Goal: Navigation & Orientation: Find specific page/section

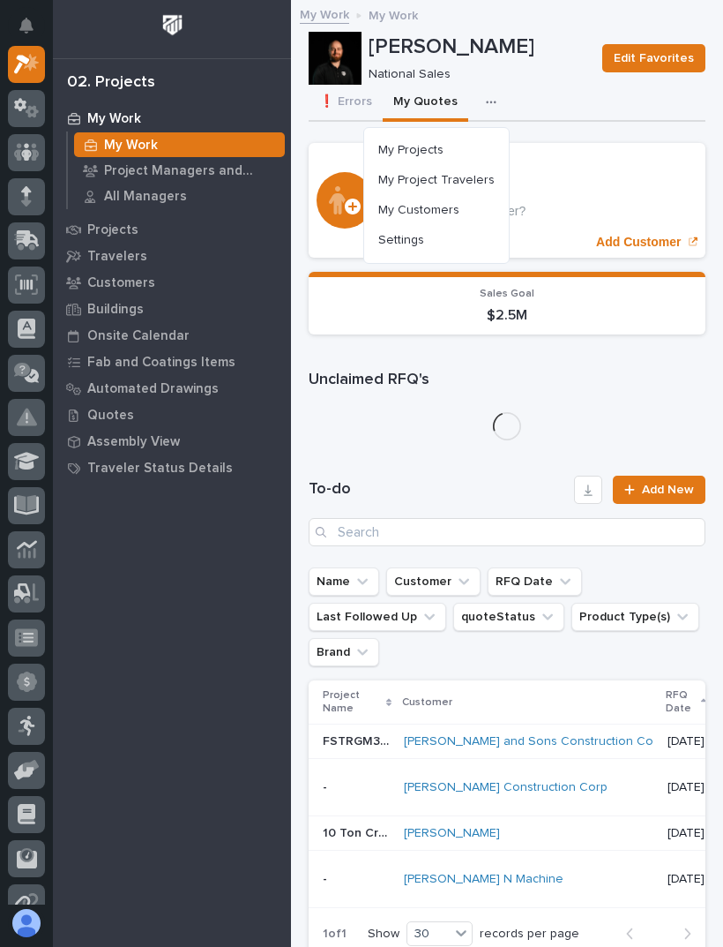
click at [465, 149] on button "My Projects" at bounding box center [436, 150] width 131 height 30
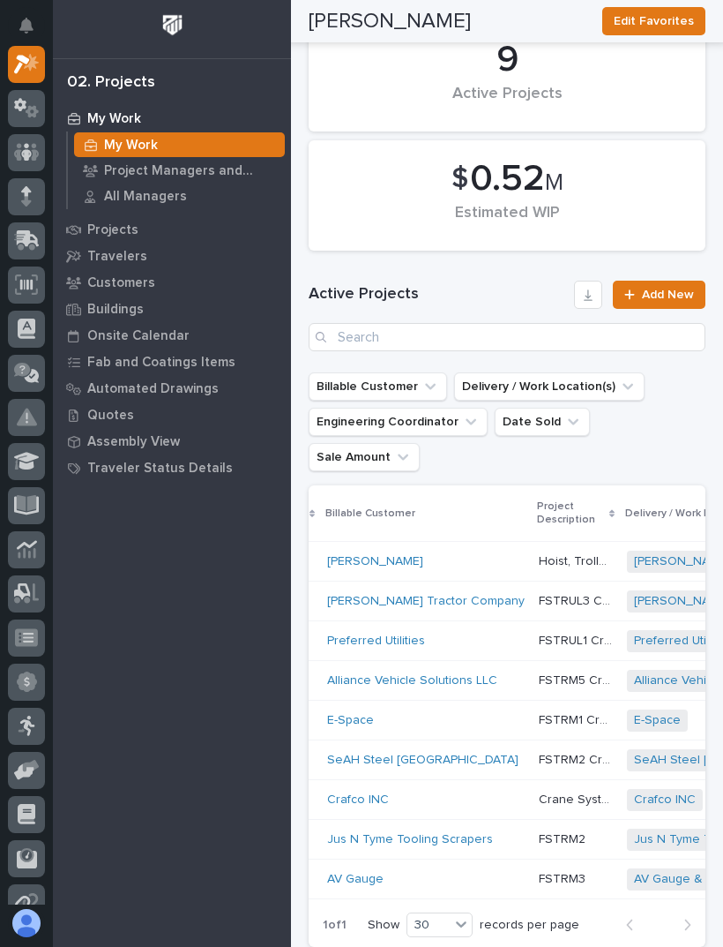
scroll to position [0, 241]
click at [477, 633] on div "Preferred Utilities" at bounding box center [425, 640] width 198 height 15
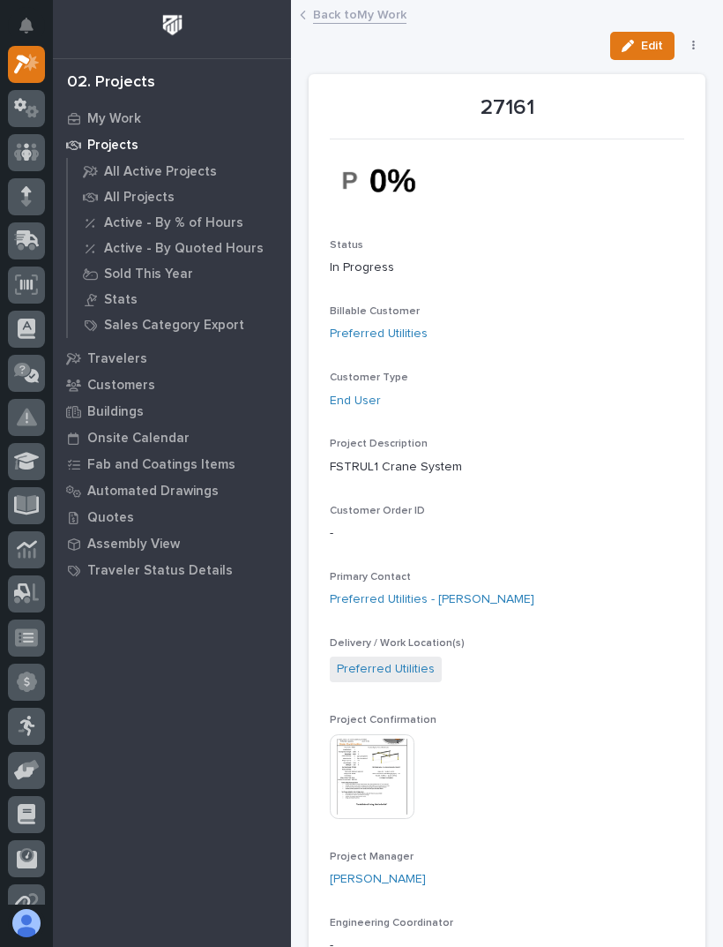
click at [371, 15] on link "Back to My Work" at bounding box center [360, 14] width 94 height 20
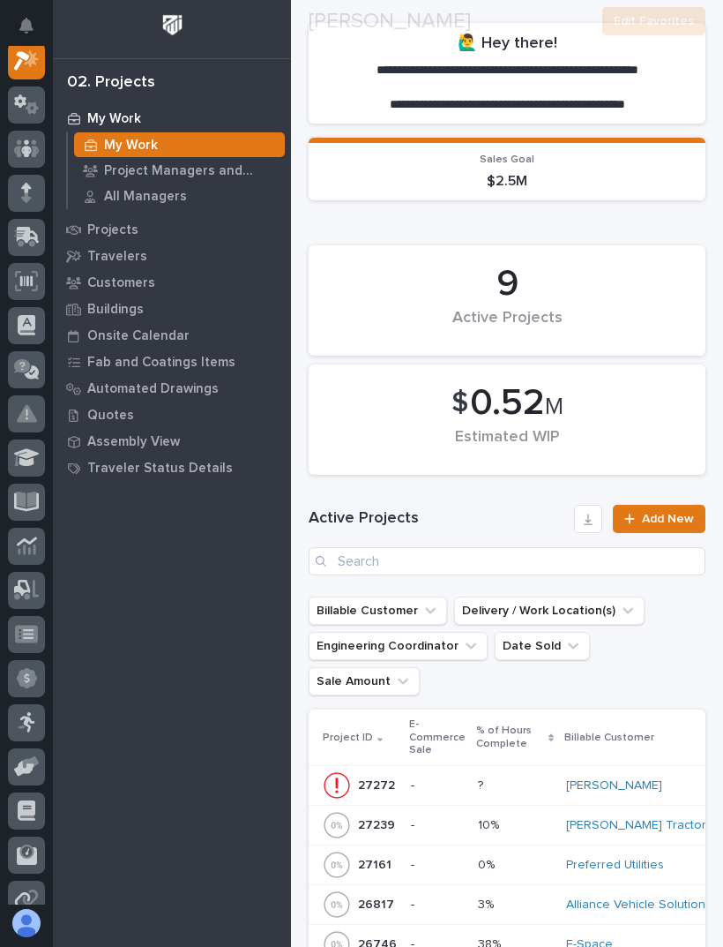
scroll to position [427, 0]
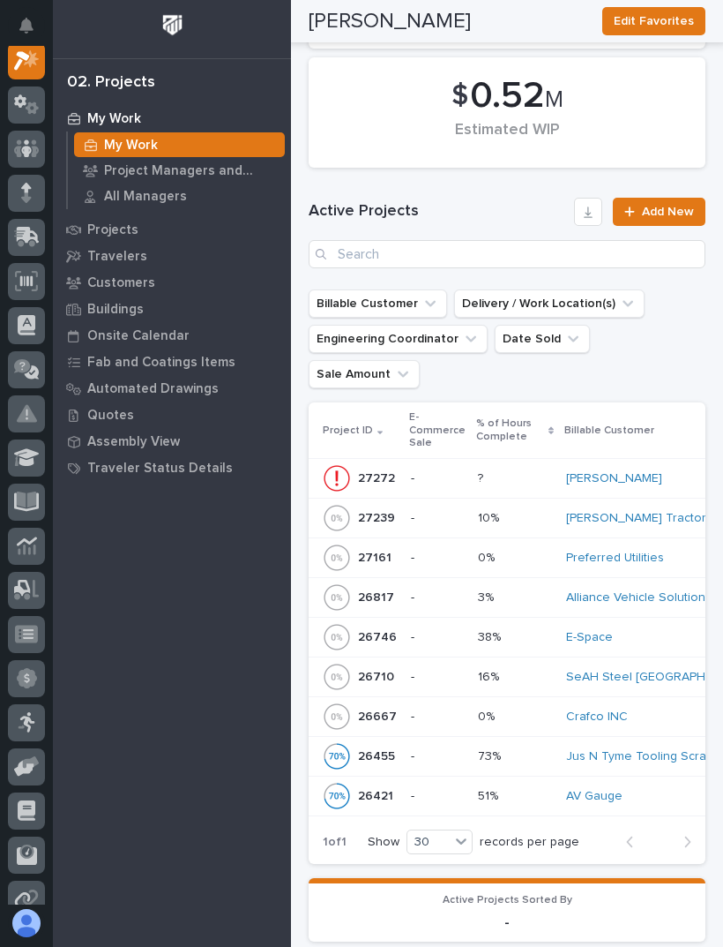
click at [625, 511] on link "[PERSON_NAME] Tractor Company" at bounding box center [665, 518] width 198 height 15
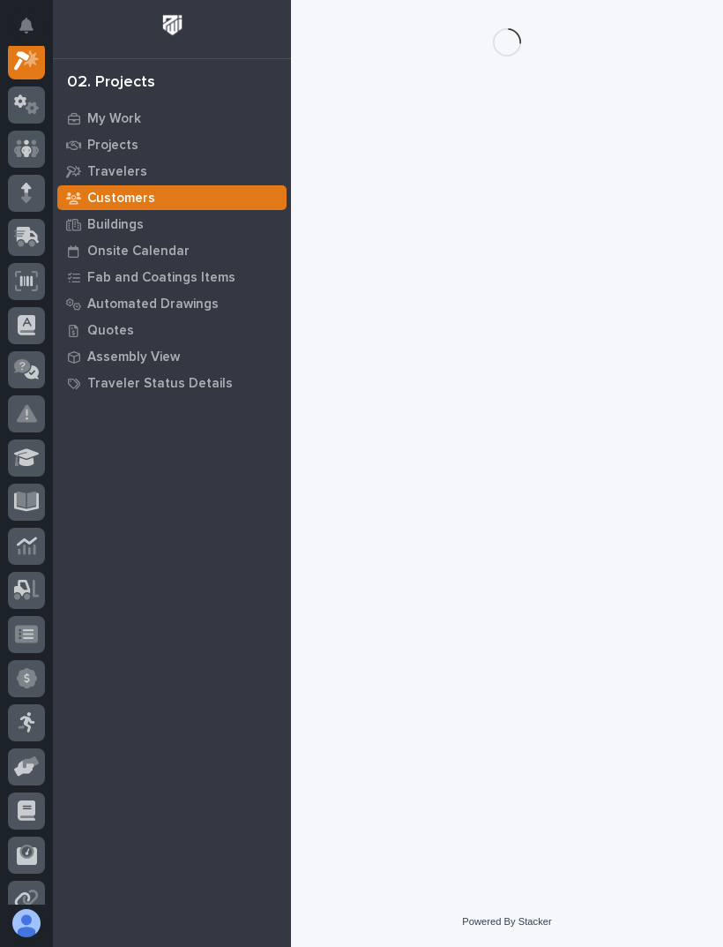
scroll to position [44, 0]
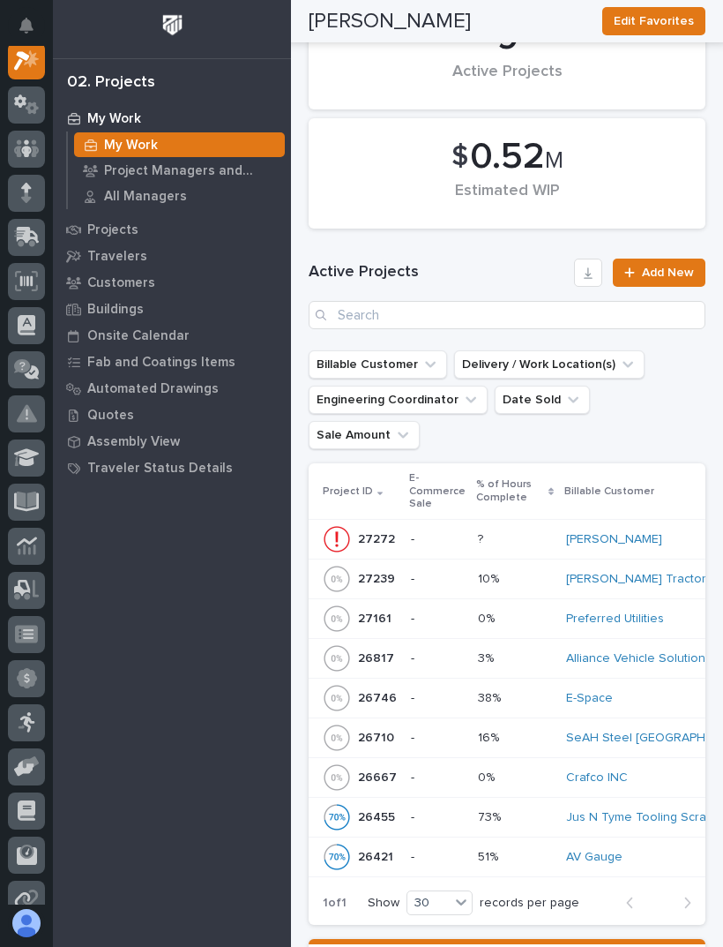
scroll to position [370, 0]
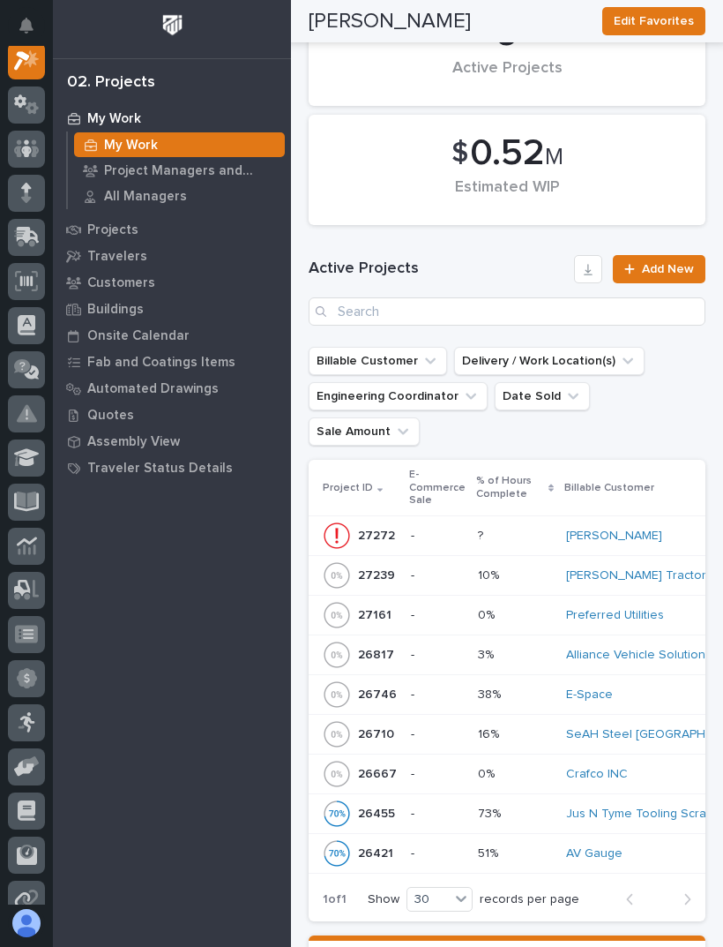
click at [664, 767] on div "Crafco INC" at bounding box center [665, 774] width 198 height 15
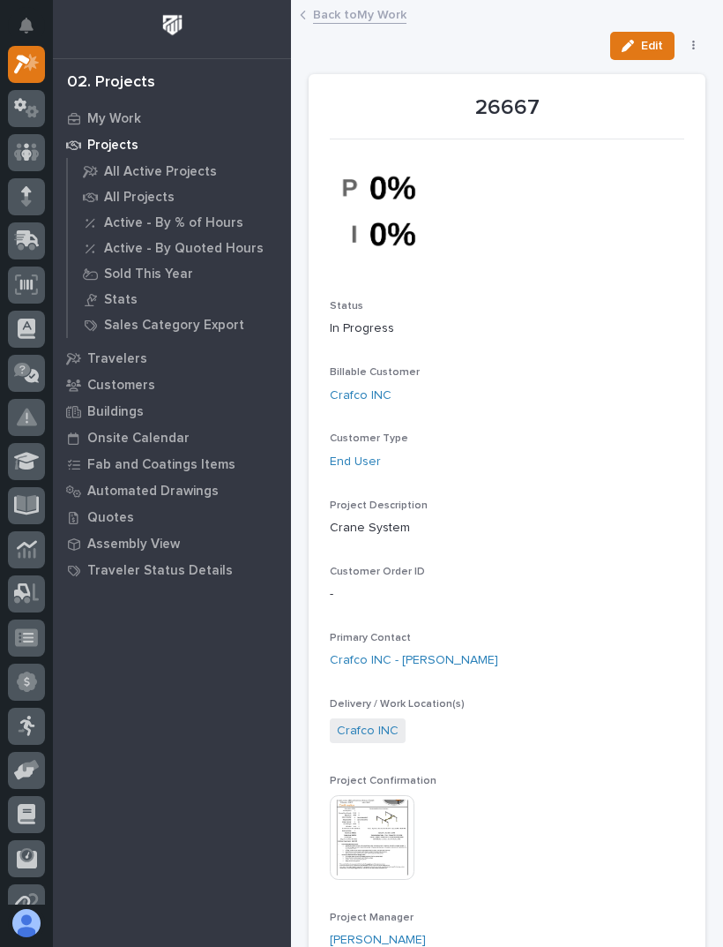
click at [378, 16] on link "Back to My Work" at bounding box center [360, 14] width 94 height 20
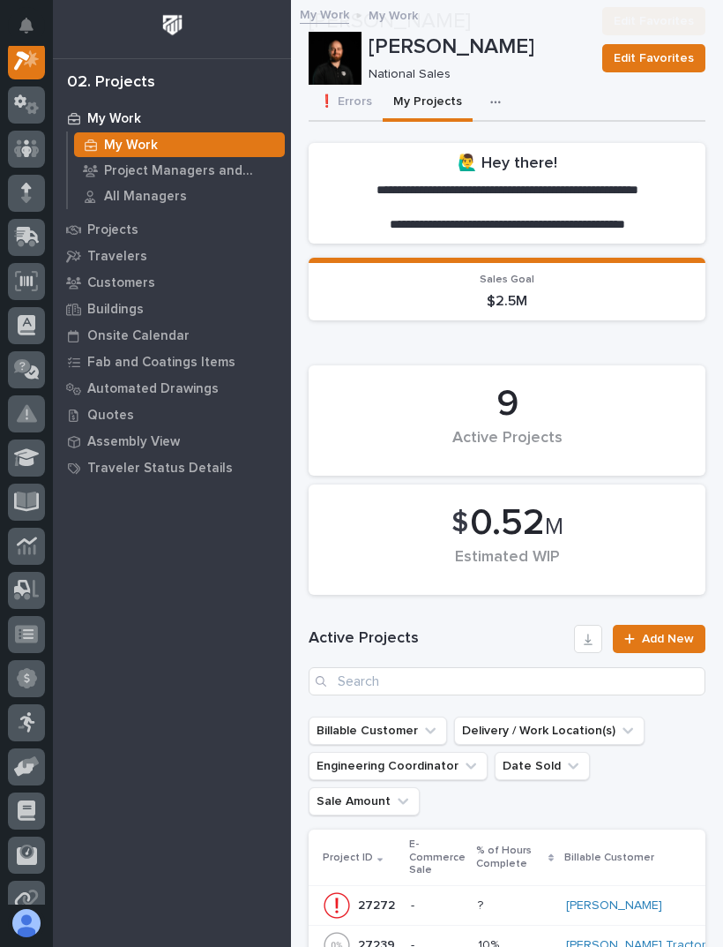
scroll to position [610, 0]
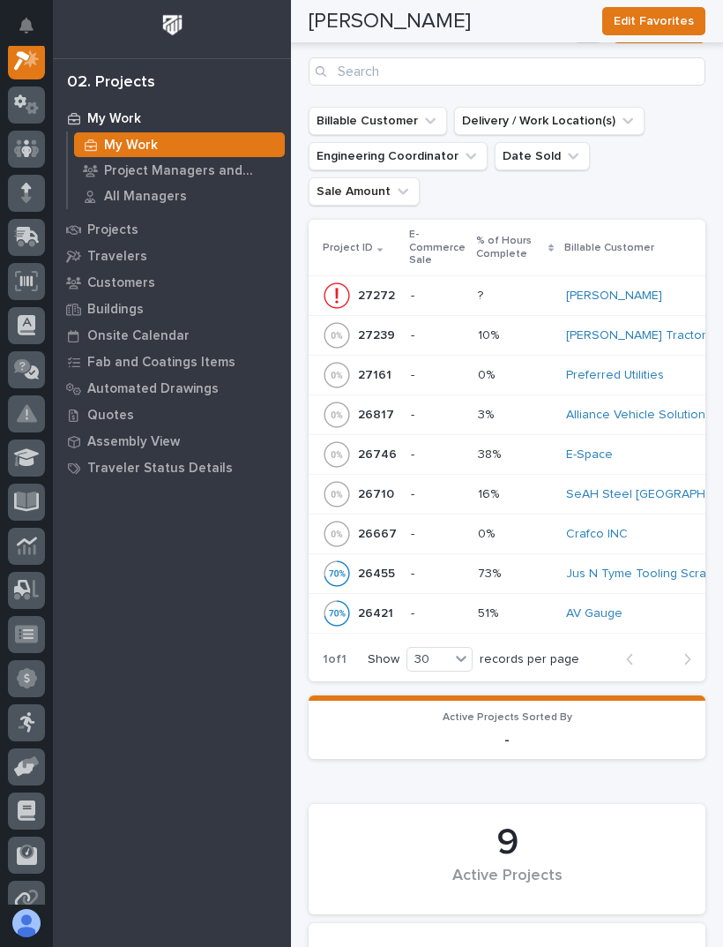
click at [643, 447] on div "E-Space" at bounding box center [665, 454] width 198 height 15
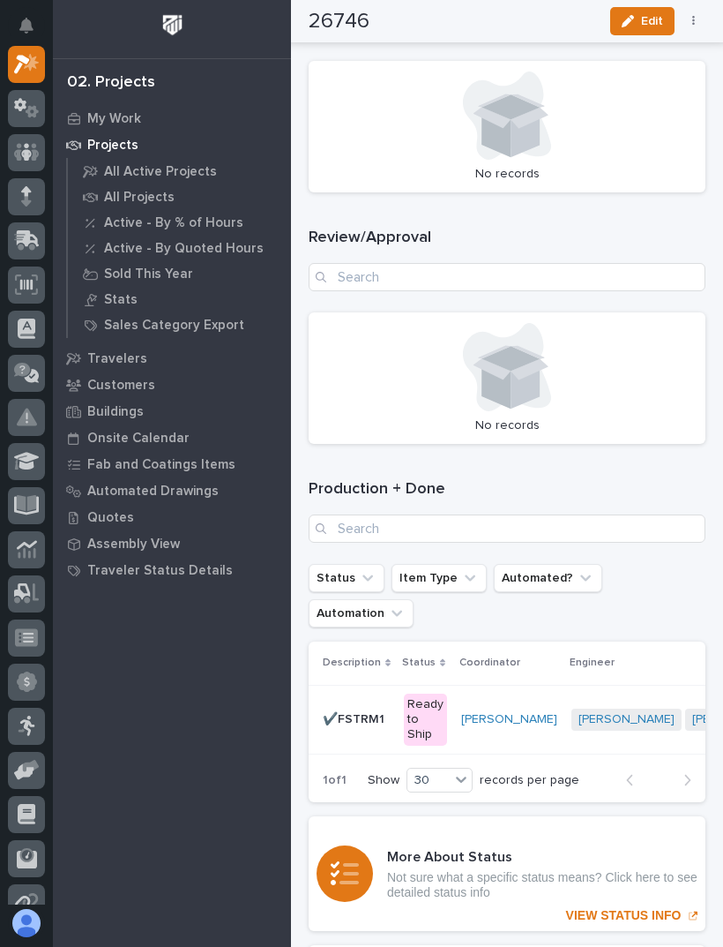
scroll to position [3295, 0]
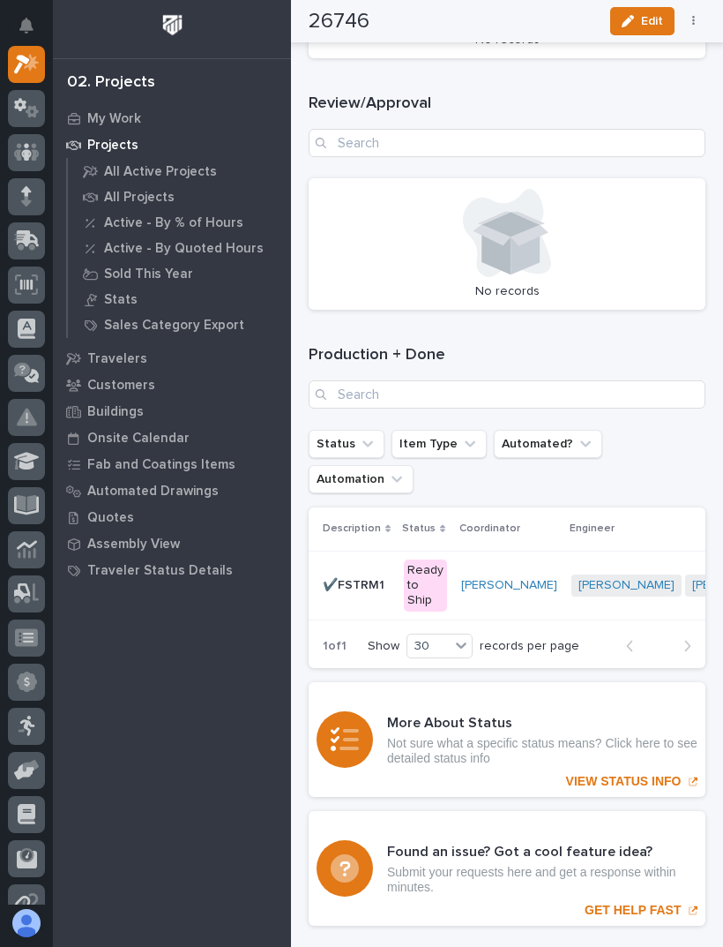
click at [600, 550] on td "[PERSON_NAME] [PERSON_NAME] + 0" at bounding box center [695, 585] width 260 height 70
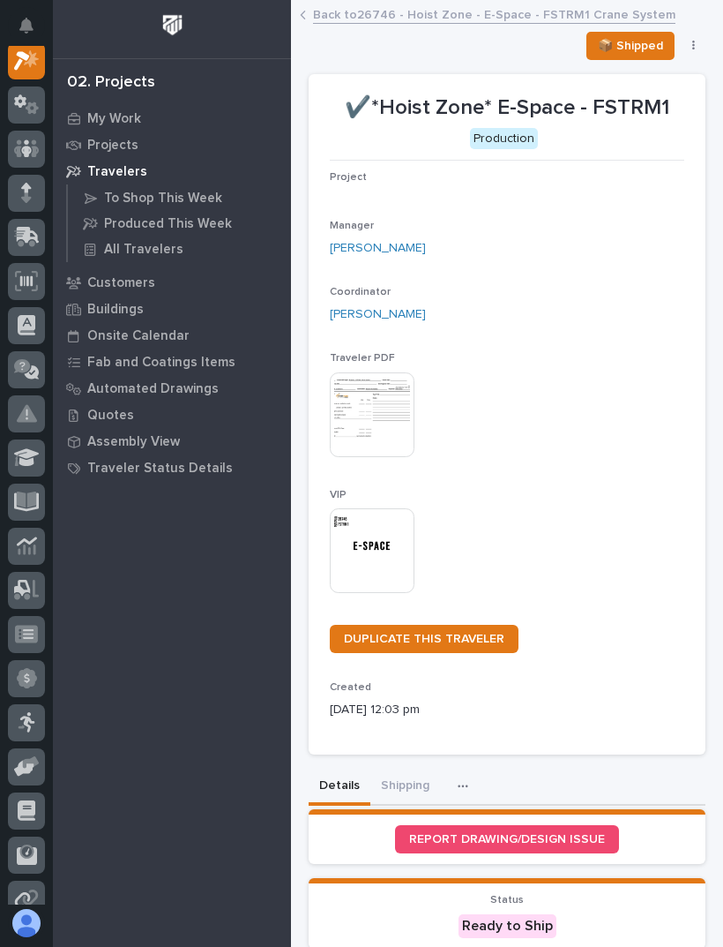
scroll to position [44, 0]
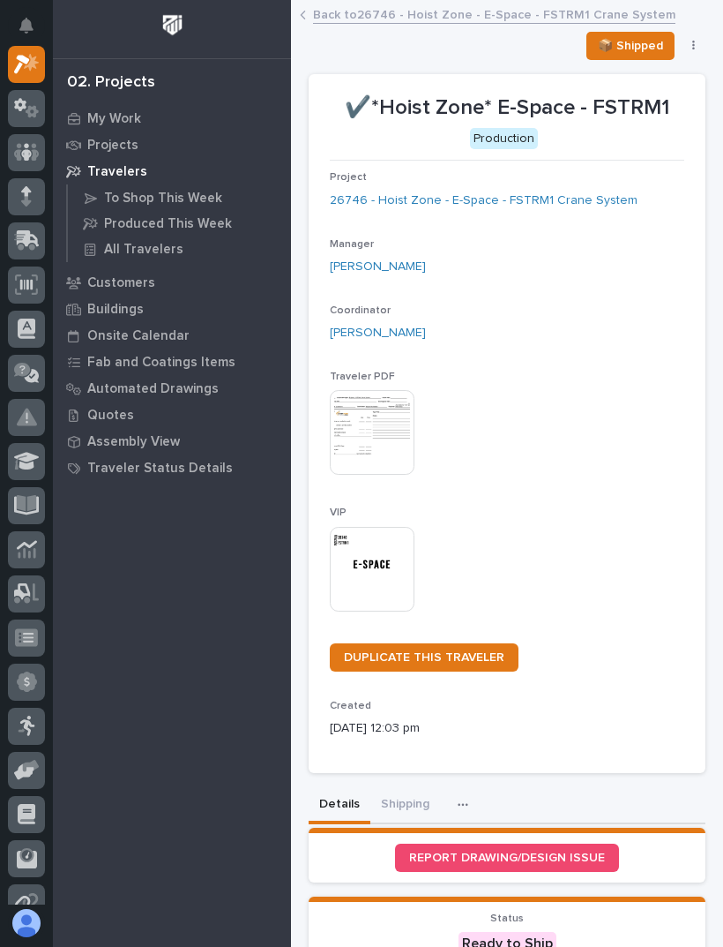
click at [337, 4] on link "Back to 26746 - Hoist Zone - E-Space - FSTRM1 Crane System" at bounding box center [494, 14] width 363 height 20
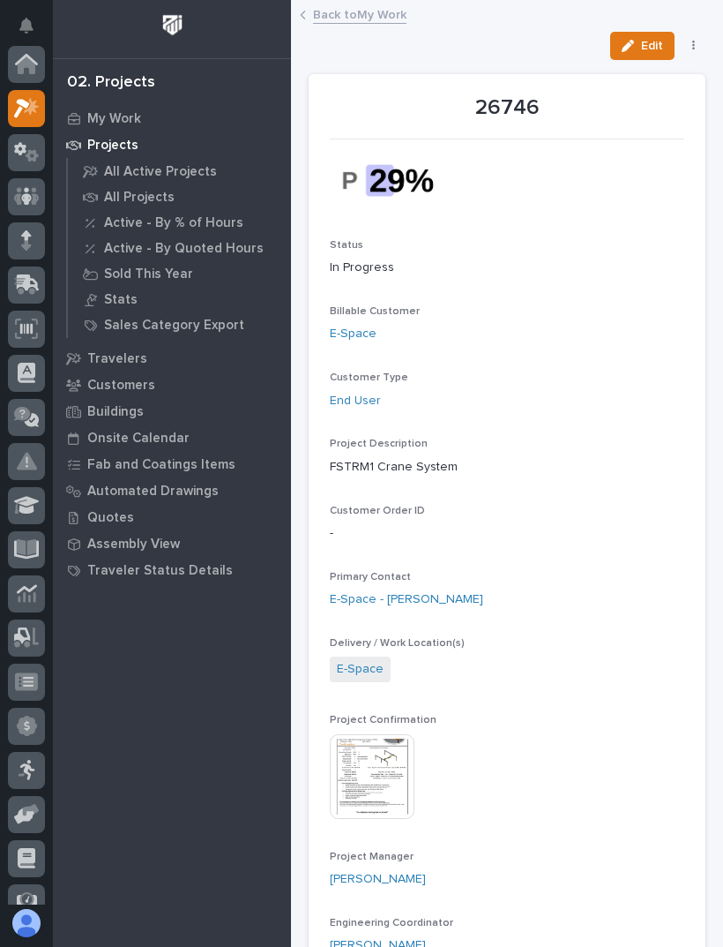
scroll to position [48, 0]
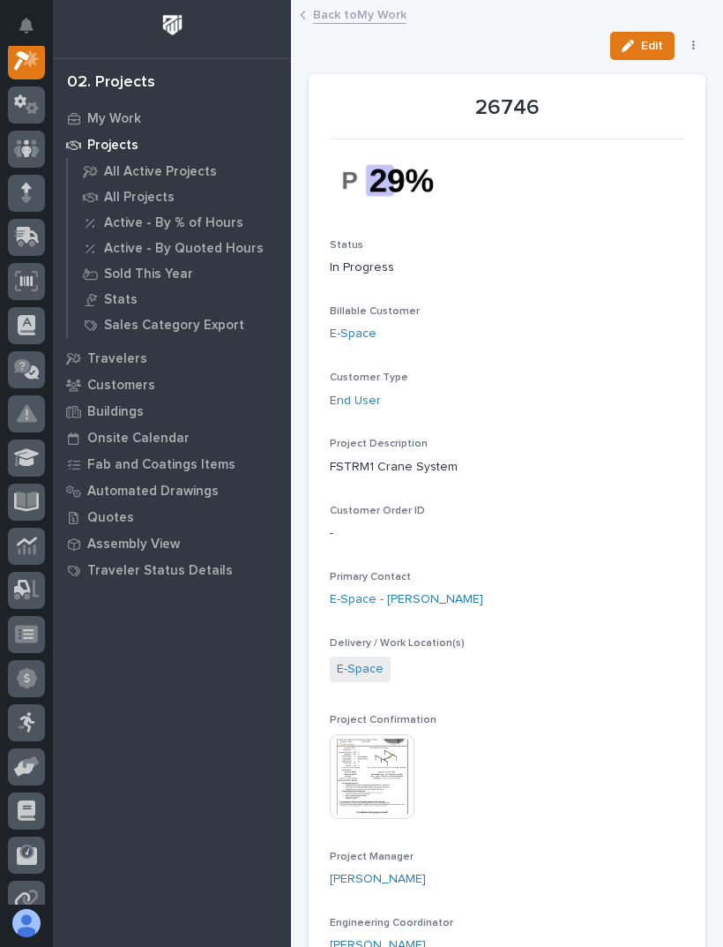
click at [386, 4] on link "Back to My Work" at bounding box center [360, 14] width 94 height 20
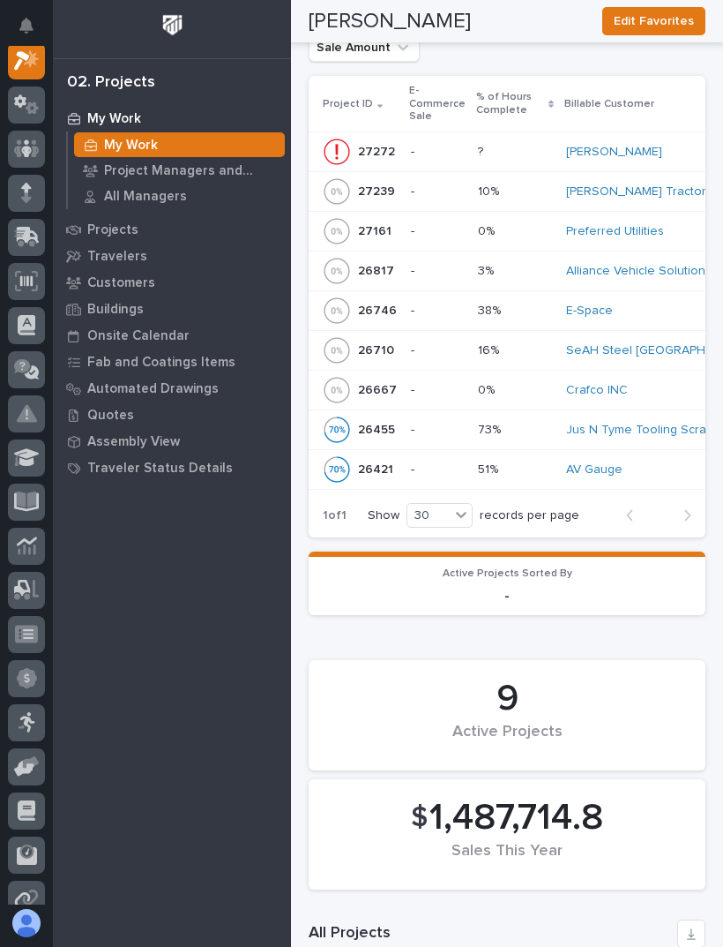
scroll to position [753, 0]
click at [519, 265] on p at bounding box center [515, 272] width 74 height 15
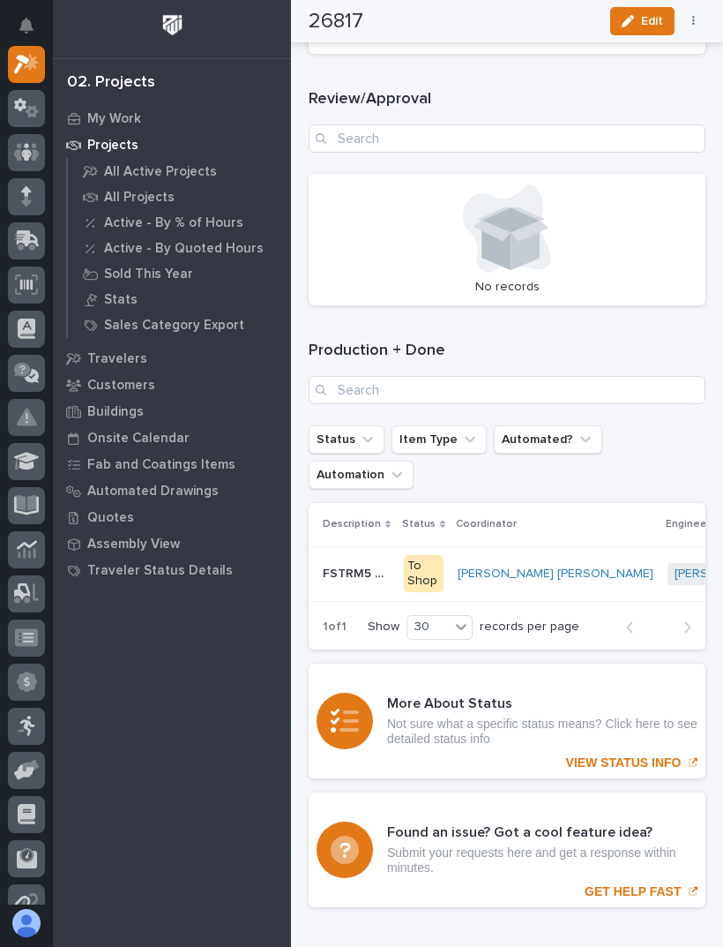
scroll to position [3397, 0]
click at [661, 545] on td "[PERSON_NAME] + 0" at bounding box center [734, 572] width 146 height 55
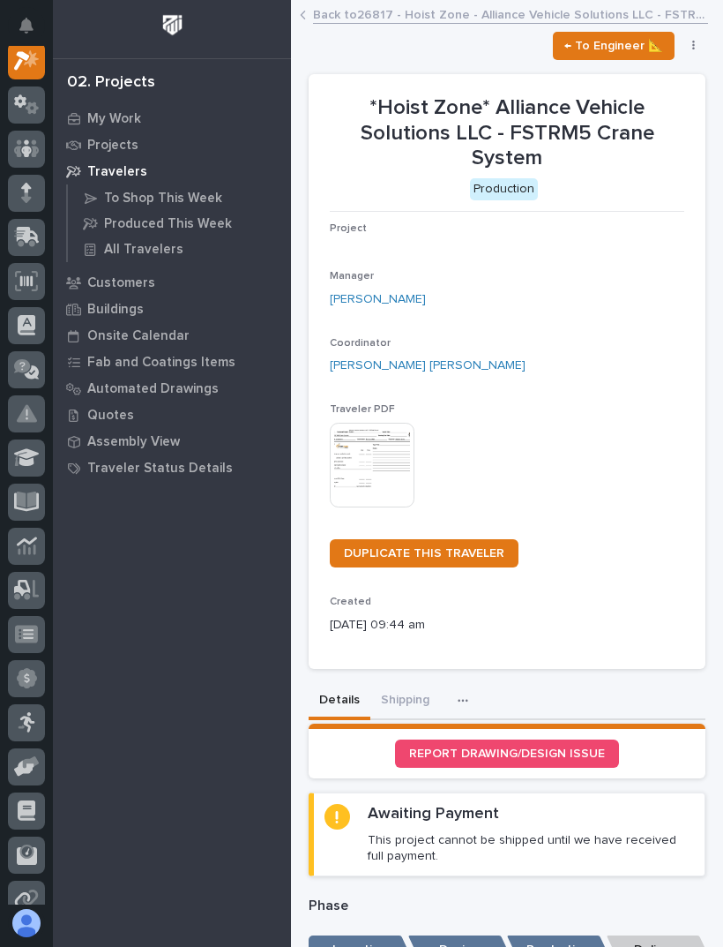
scroll to position [44, 0]
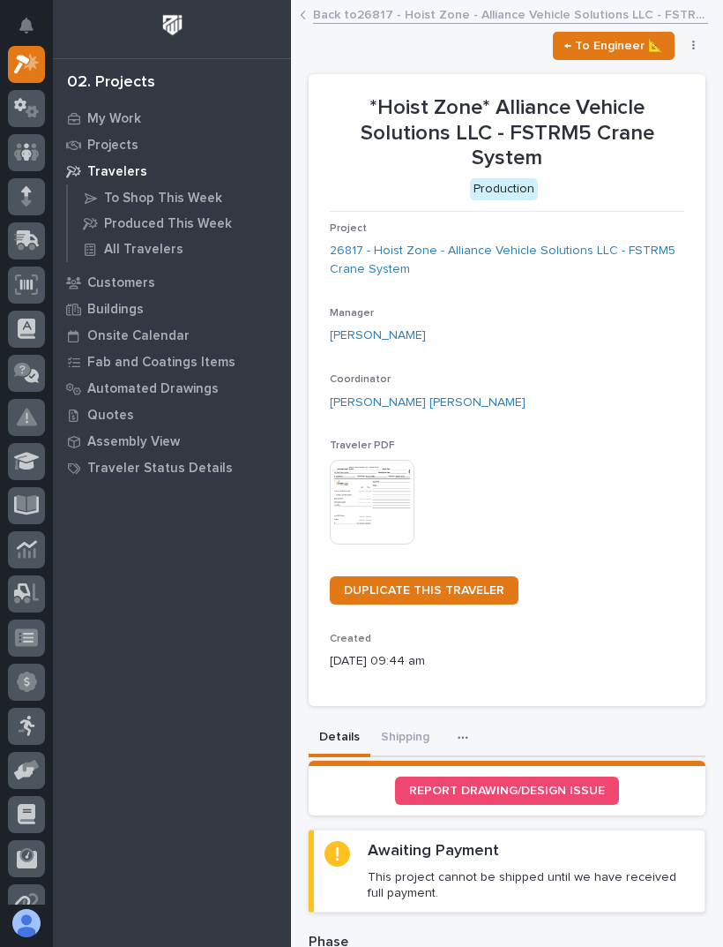
click at [423, 7] on link "Back to 26817 - Hoist Zone - Alliance Vehicle Solutions LLC - FSTRM5 Crane Syst…" at bounding box center [510, 14] width 395 height 20
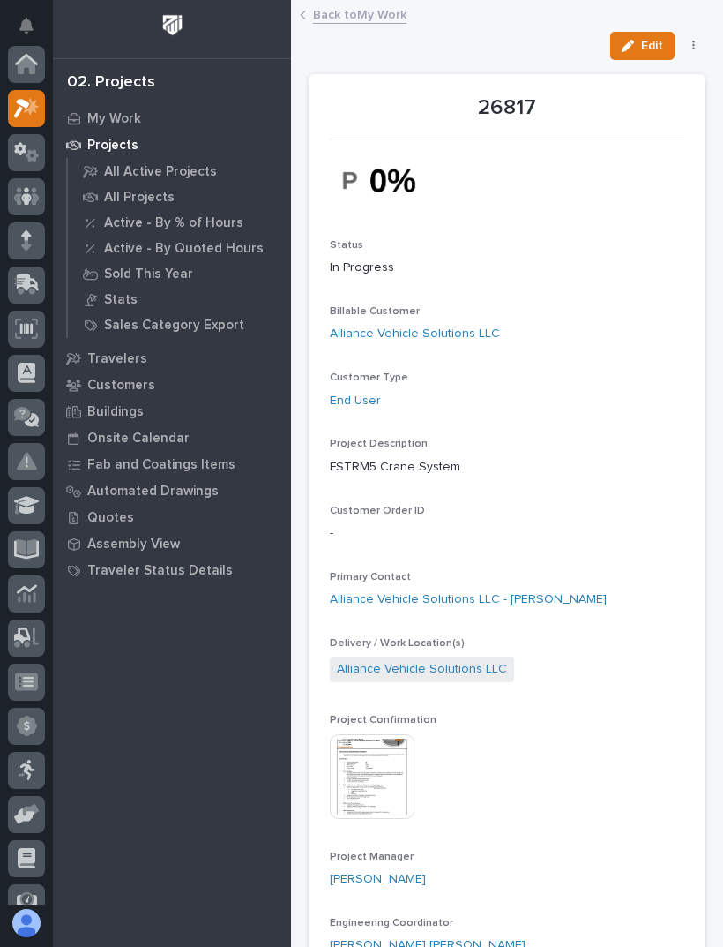
scroll to position [48, 0]
